Goal: Navigation & Orientation: Understand site structure

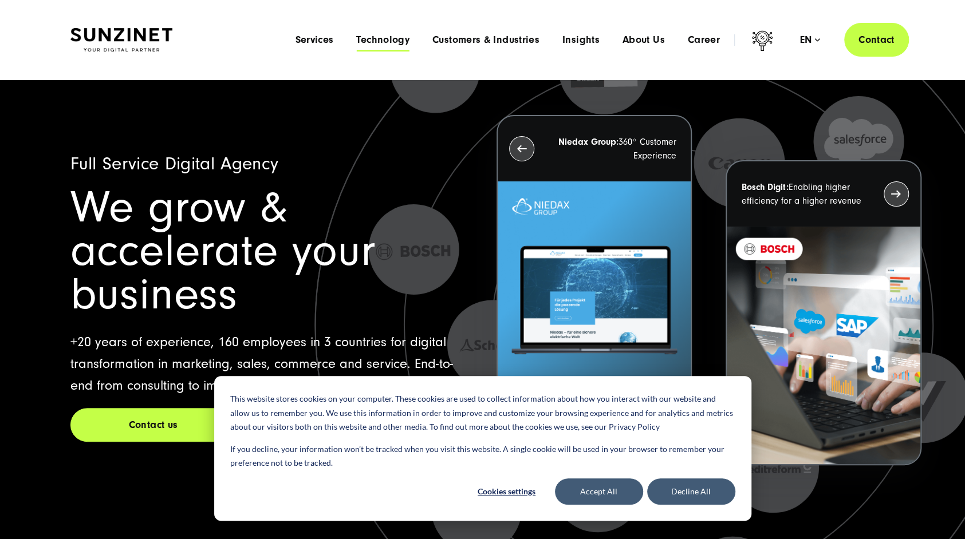
click at [388, 44] on span "Technology" at bounding box center [382, 39] width 53 height 11
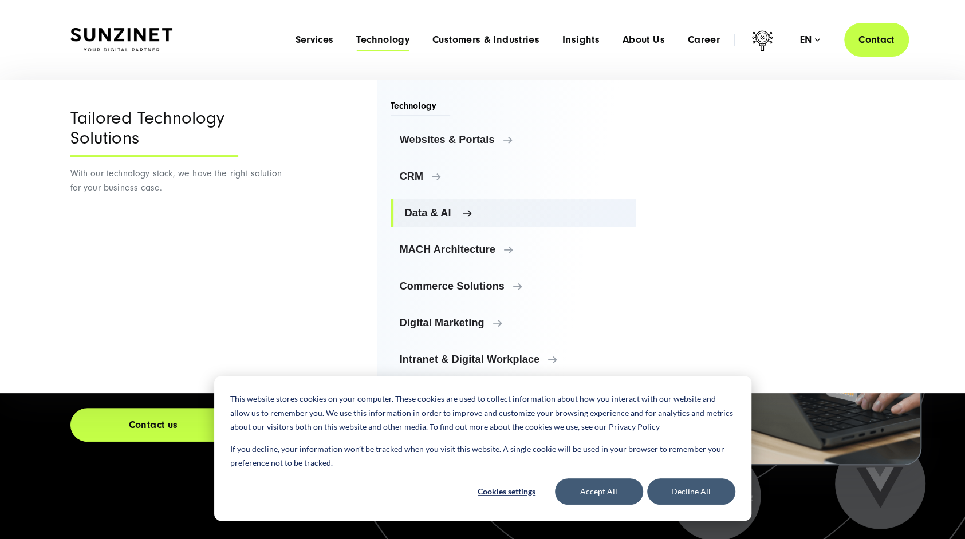
click at [461, 212] on span "Data & AI" at bounding box center [516, 212] width 222 height 11
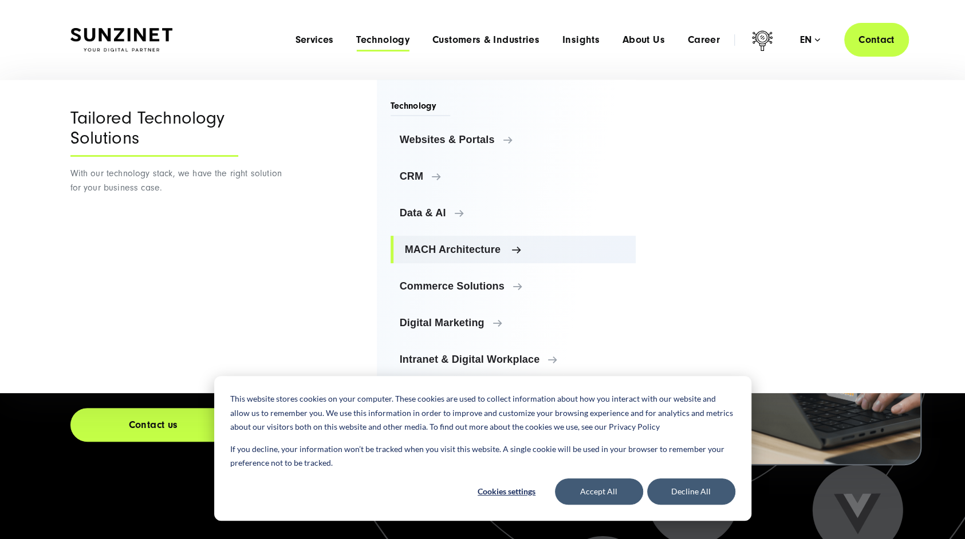
click at [519, 248] on span "MACH Architecture" at bounding box center [516, 249] width 222 height 11
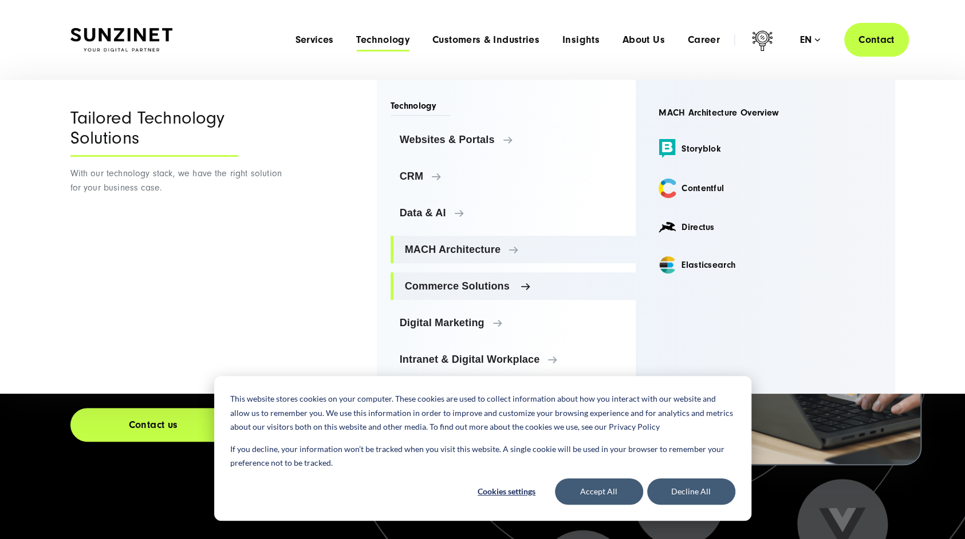
click at [520, 287] on span "Commerce Solutions" at bounding box center [516, 286] width 222 height 11
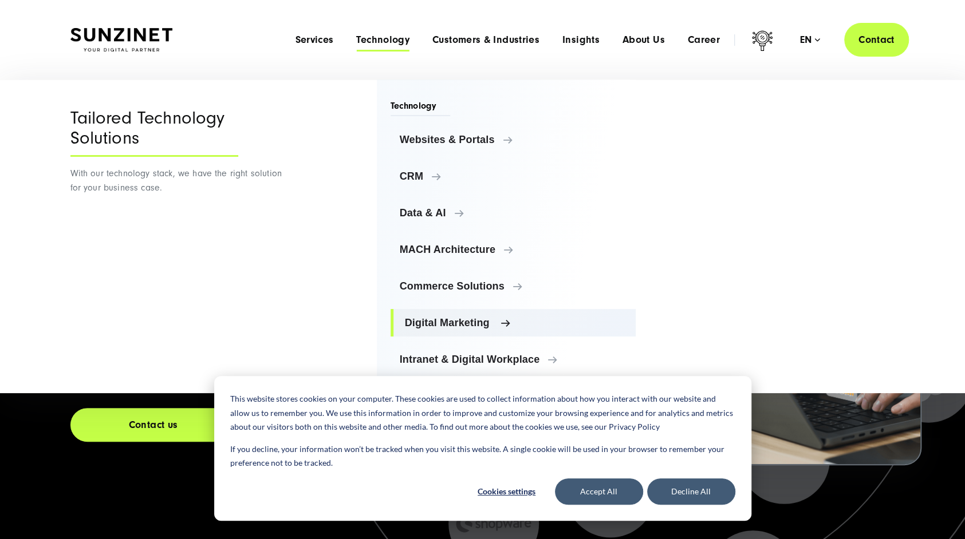
click at [510, 315] on link "Digital Marketing" at bounding box center [513, 322] width 246 height 27
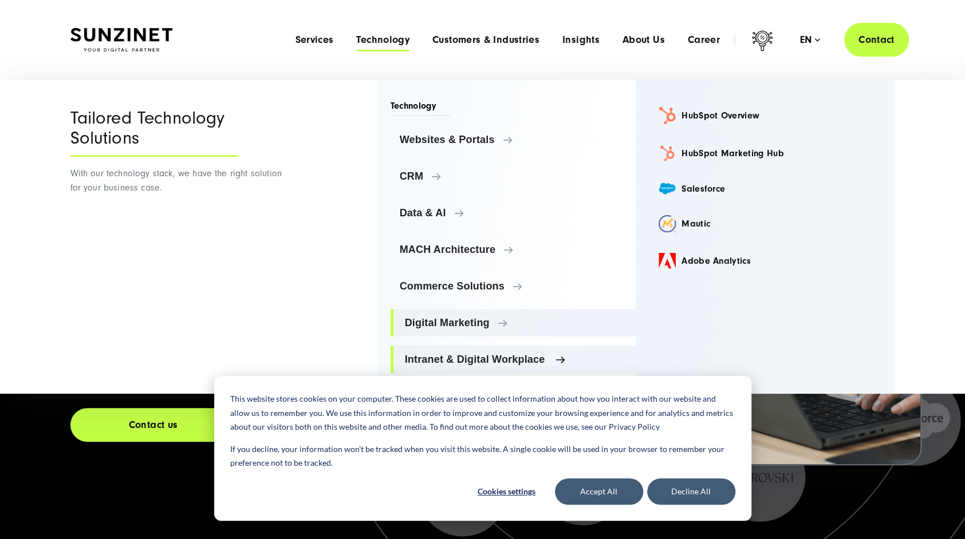
click at [563, 358] on span "Intranet & Digital Workplace" at bounding box center [516, 359] width 222 height 11
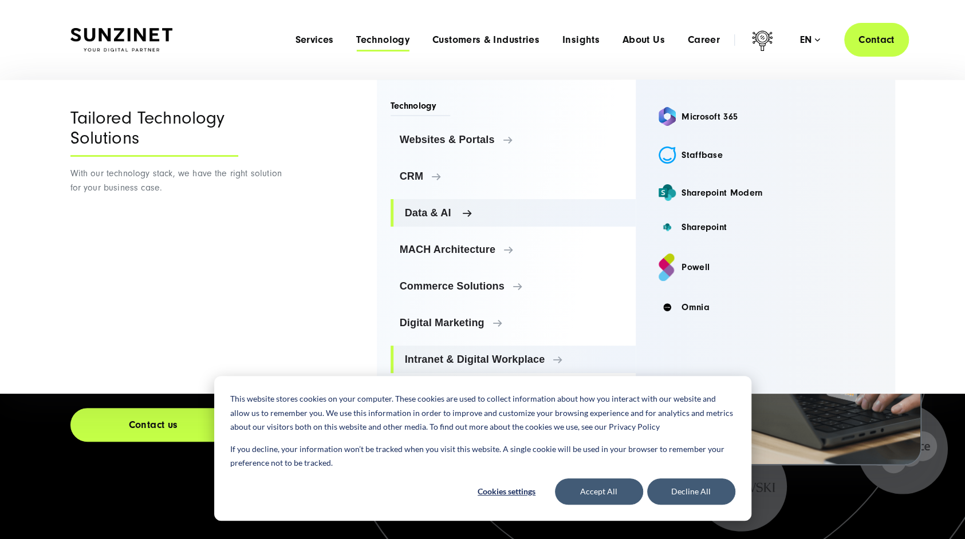
click at [479, 210] on span "Data & AI" at bounding box center [516, 212] width 222 height 11
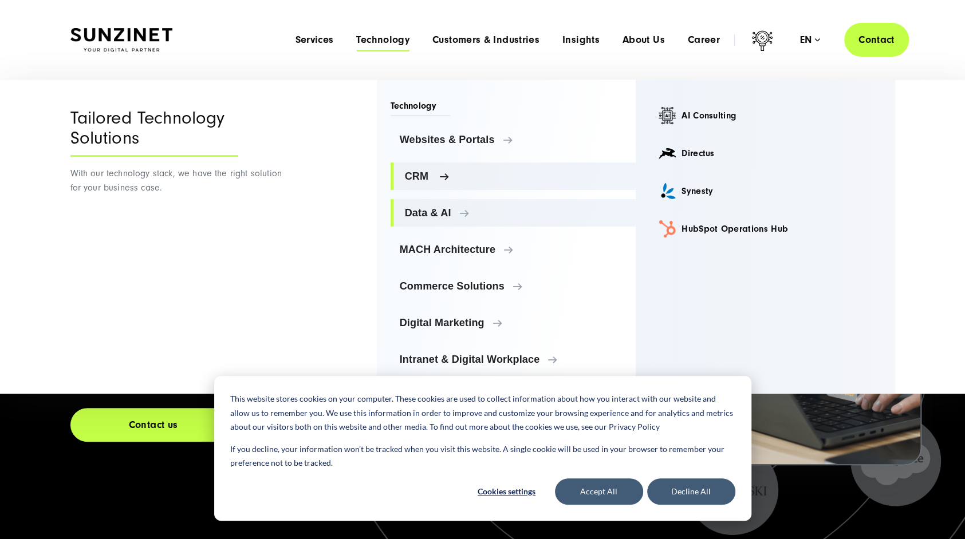
click at [483, 177] on span "CRM" at bounding box center [516, 176] width 222 height 11
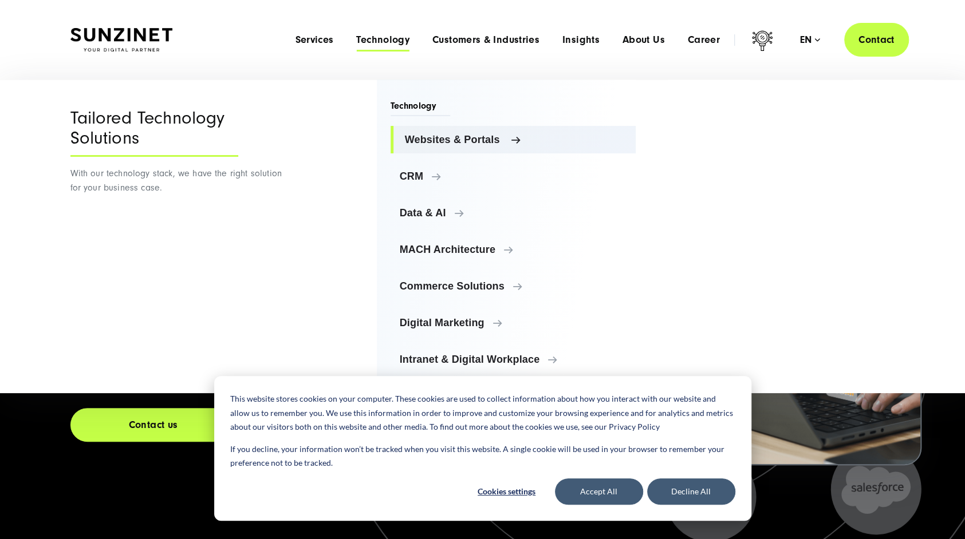
click at [515, 138] on span "Websites & Portals" at bounding box center [516, 139] width 222 height 11
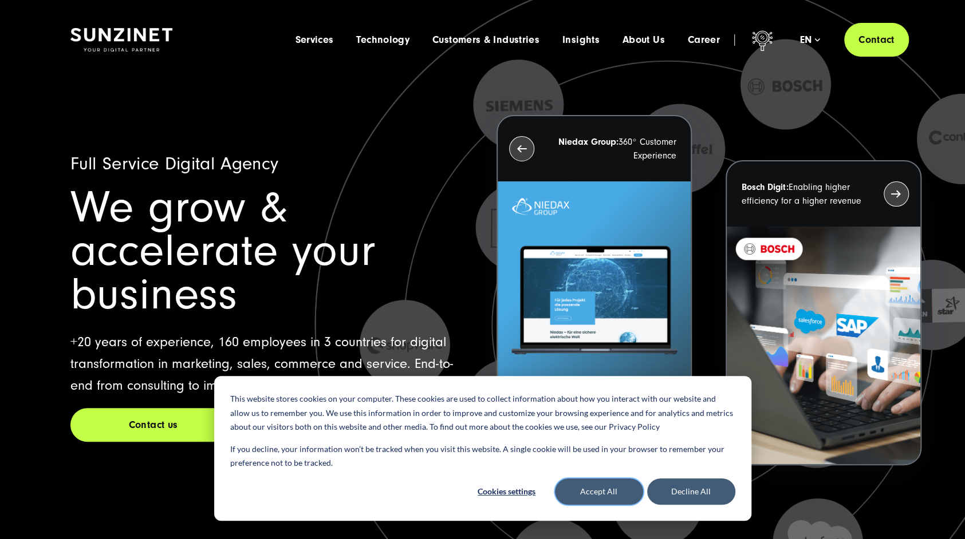
click at [615, 489] on button "Accept All" at bounding box center [599, 492] width 88 height 26
